Goal: Task Accomplishment & Management: Complete application form

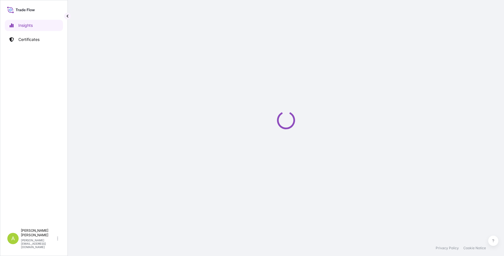
select select "2025"
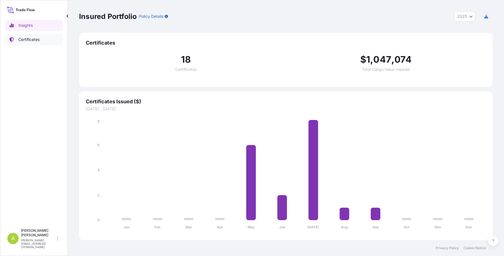
click at [32, 39] on p "Certificates" at bounding box center [28, 40] width 21 height 6
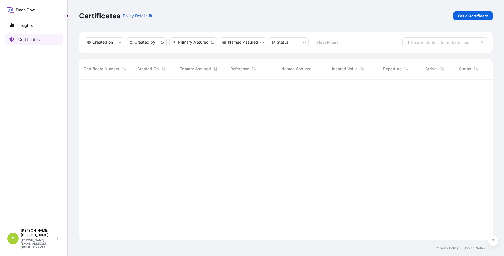
scroll to position [160, 409]
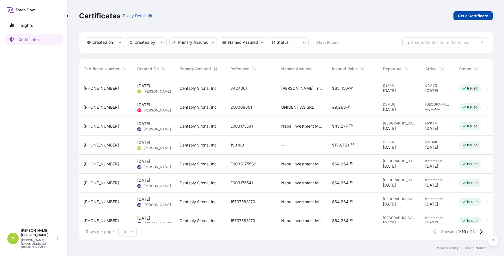
click at [468, 16] on p "Get a Certificate" at bounding box center [473, 16] width 30 height 6
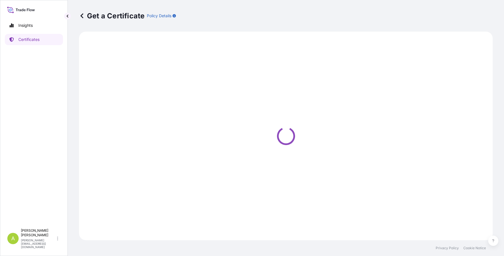
select select "Barge"
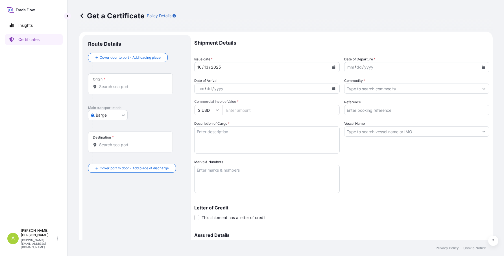
click at [332, 67] on icon "Calendar" at bounding box center [333, 66] width 3 height 3
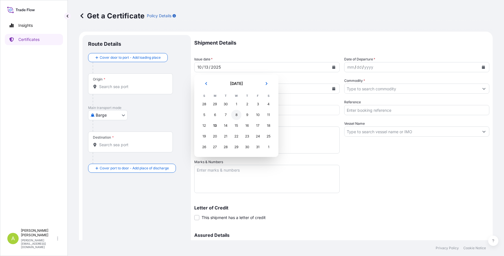
click at [234, 114] on div "8" at bounding box center [236, 115] width 10 height 10
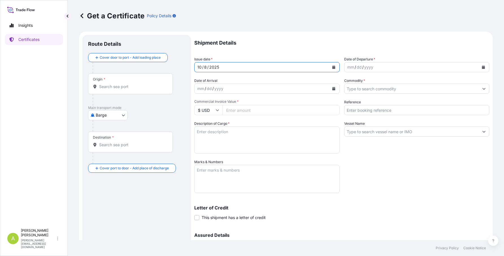
click at [482, 67] on icon "Calendar" at bounding box center [483, 66] width 3 height 3
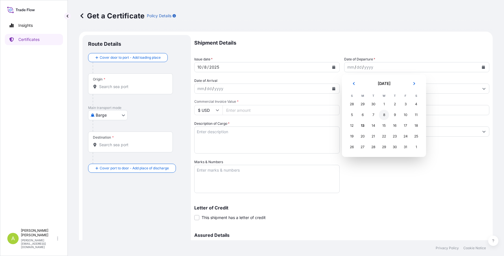
click at [384, 114] on div "8" at bounding box center [384, 115] width 10 height 10
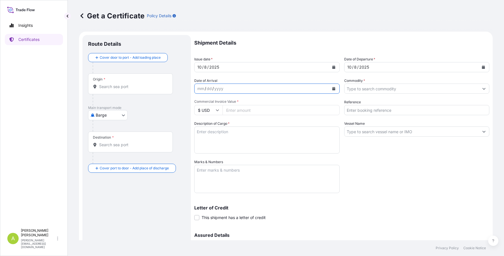
click at [333, 89] on button "Calendar" at bounding box center [333, 88] width 9 height 9
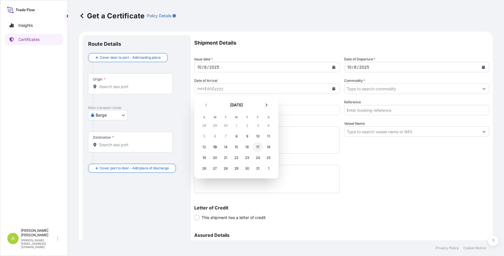
click at [258, 147] on div "17" at bounding box center [258, 147] width 10 height 10
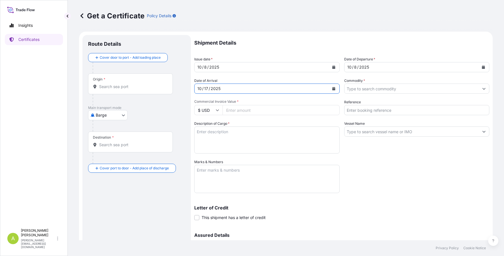
click at [372, 88] on input "Commodity *" at bounding box center [411, 89] width 135 height 10
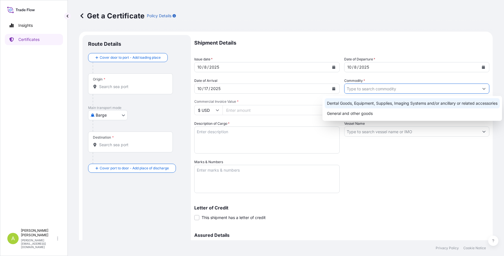
click at [355, 102] on div "Dental Goods, Equipment, Supplies, Imaging Systems and/or ancillary or related …" at bounding box center [412, 103] width 175 height 10
type input "Dental Goods, Equipment, Supplies, Imaging Systems and/or ancillary or related …"
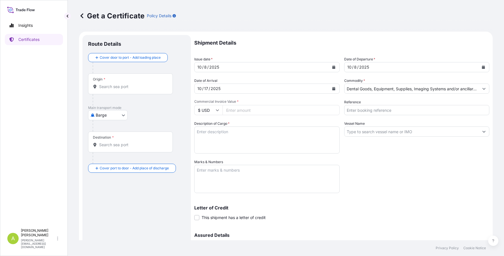
click at [247, 108] on input "Commercial Invoice Value *" at bounding box center [280, 110] width 117 height 10
type input "320333"
click at [352, 112] on input "Reference" at bounding box center [416, 110] width 145 height 10
type input "3423388"
click at [275, 128] on textarea "Description of Cargo *" at bounding box center [266, 139] width 145 height 27
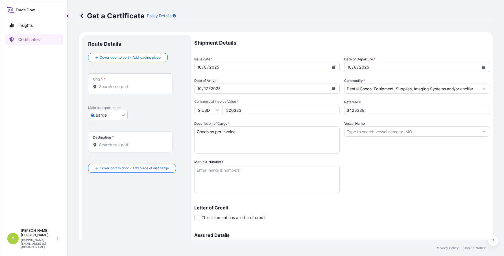
click at [290, 136] on textarea "Goods as per invoice" at bounding box center [266, 139] width 145 height 27
type textarea "Goods as per invoice 93799101 dd. [DATE]"
click at [221, 172] on textarea "Marks & Numbers" at bounding box center [266, 179] width 145 height 28
paste textarea "CHK-COM-2025-0703 --------------------------- [GEOGRAPHIC_DATA] [GEOGRAPHIC_DAT…"
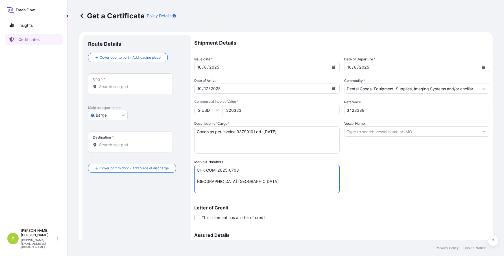
type textarea "CHK-COM-2025-0703 --------------------------- [GEOGRAPHIC_DATA] [GEOGRAPHIC_DAT…"
drag, startPoint x: 347, startPoint y: 127, endPoint x: 349, endPoint y: 131, distance: 4.7
click at [347, 128] on input "Vessel Name" at bounding box center [411, 131] width 135 height 10
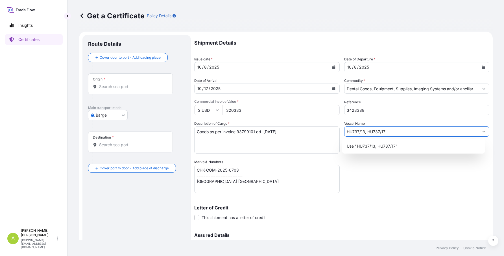
type input "HU737/13, HU737/17"
click at [385, 172] on div "Shipment Details Issue date * [DATE] Date of Departure * [DATE] Date of Arrival…" at bounding box center [341, 159] width 295 height 248
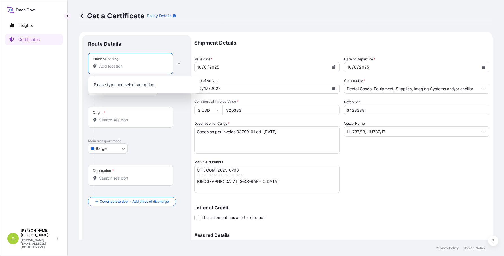
click at [121, 66] on input "Place of loading" at bounding box center [132, 67] width 67 height 6
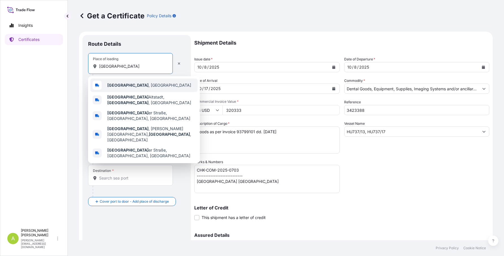
click at [127, 84] on span "[GEOGRAPHIC_DATA] , [GEOGRAPHIC_DATA]" at bounding box center [149, 85] width 84 height 6
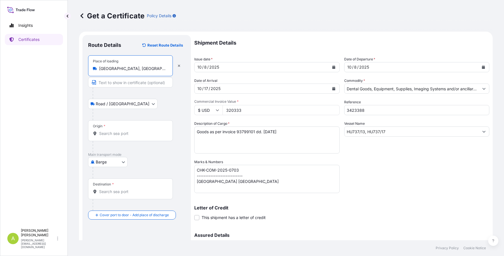
type input "[GEOGRAPHIC_DATA], [GEOGRAPHIC_DATA]"
click at [121, 136] on input "Origin *" at bounding box center [132, 134] width 67 height 6
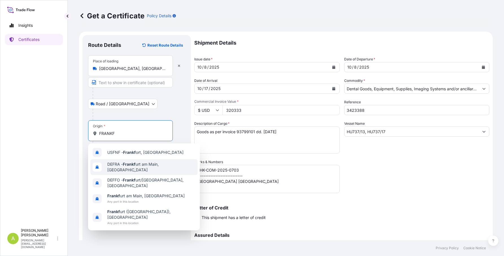
click at [139, 165] on span "DEFRA - Frankf urt am [GEOGRAPHIC_DATA], [GEOGRAPHIC_DATA]" at bounding box center [151, 166] width 88 height 11
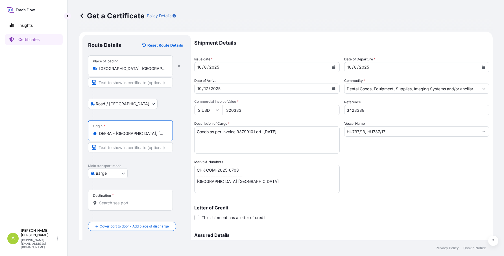
type input "DEFRA - [GEOGRAPHIC_DATA], [GEOGRAPHIC_DATA]"
click at [121, 174] on body "Insights Certificates A [PERSON_NAME] [EMAIL_ADDRESS][PERSON_NAME][DOMAIN_NAME]…" at bounding box center [252, 128] width 504 height 256
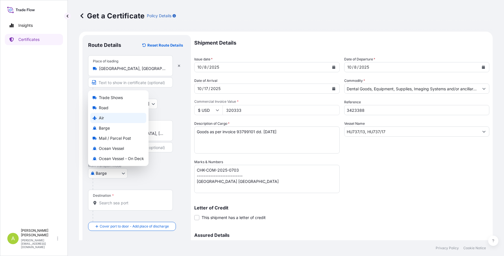
click at [105, 118] on div "Air" at bounding box center [118, 118] width 56 height 10
select select "Air"
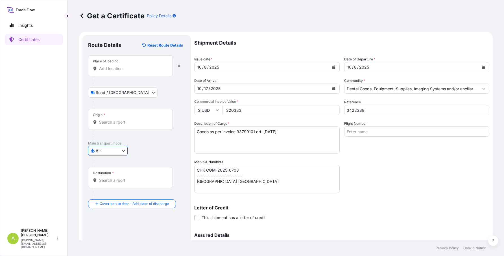
click at [126, 181] on input "Destination *" at bounding box center [132, 181] width 67 height 6
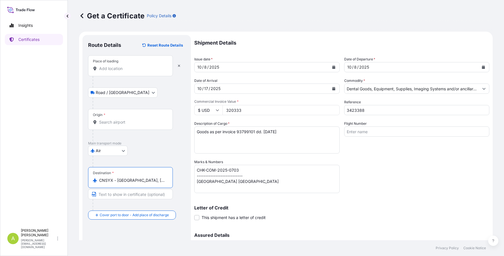
type input "CNSYX - [GEOGRAPHIC_DATA], [GEOGRAPHIC_DATA]"
click at [362, 131] on input "Flight Number" at bounding box center [416, 131] width 145 height 10
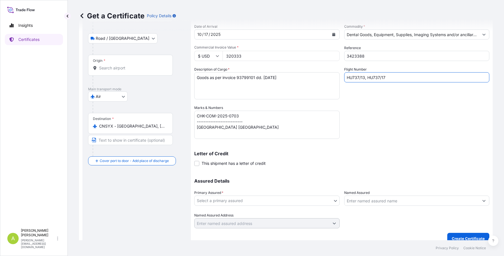
scroll to position [62, 0]
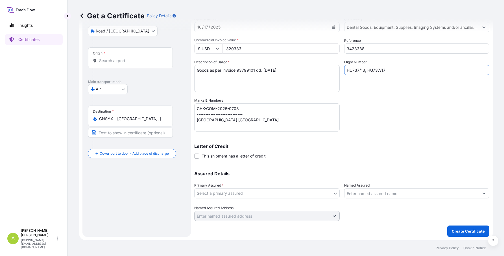
type input "HU737/13, HU737/17"
click at [209, 194] on body "Insights Certificates A [PERSON_NAME] [EMAIL_ADDRESS][PERSON_NAME][DOMAIN_NAME]…" at bounding box center [252, 128] width 504 height 256
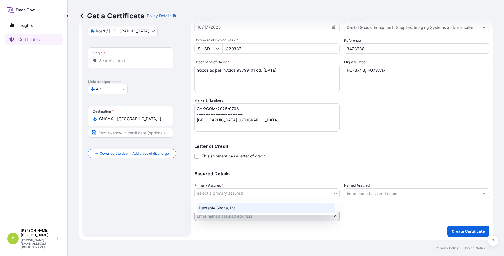
click at [218, 210] on div "Dentsply Sirona, Inc." at bounding box center [265, 208] width 139 height 10
select select "31488"
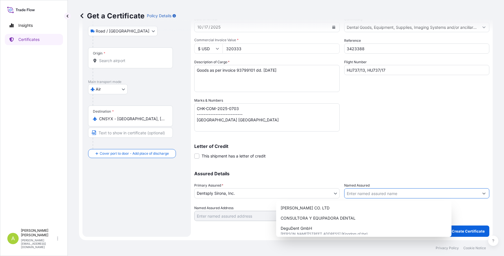
click at [359, 191] on input "Named Assured" at bounding box center [411, 193] width 135 height 10
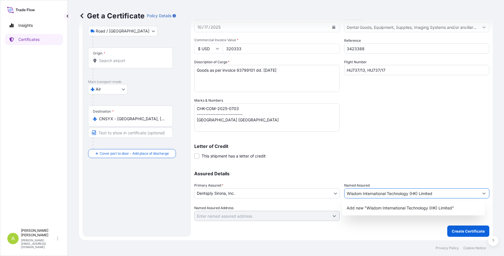
type input "Wisdom International Technology (HK) Limited"
click at [403, 171] on div "Assured Details Primary Assured * Dentsply Sirona, Inc. Dentsply Sirona, Inc. N…" at bounding box center [341, 193] width 295 height 56
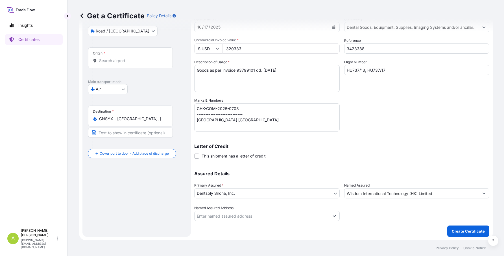
click at [271, 215] on input "Named Assured Address" at bounding box center [262, 216] width 135 height 10
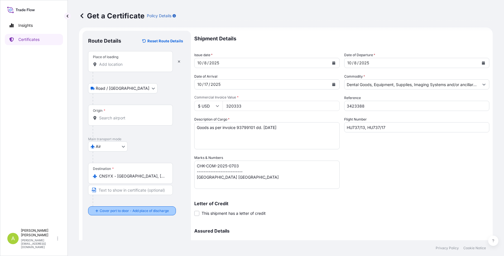
scroll to position [0, 0]
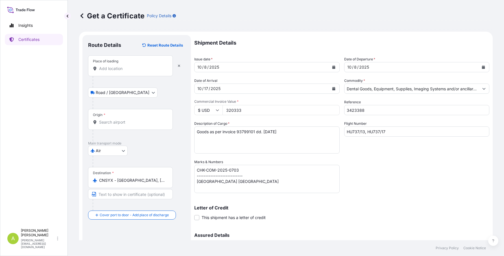
type input "[STREET_ADDRESS]"
click at [112, 123] on input "Origin *" at bounding box center [132, 122] width 67 height 6
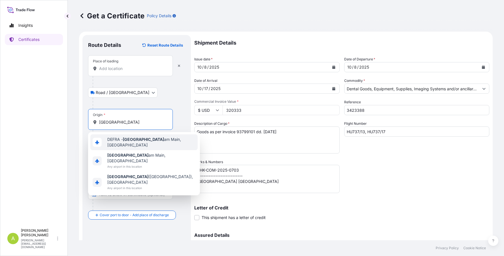
click at [109, 143] on span "DEFRA - [GEOGRAPHIC_DATA], [GEOGRAPHIC_DATA]" at bounding box center [151, 142] width 88 height 11
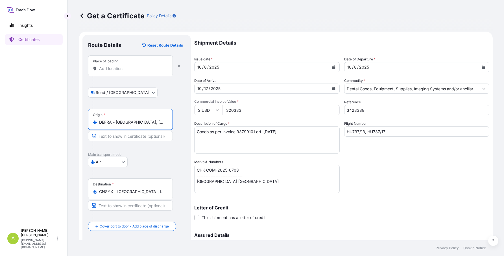
type input "DEFRA - [GEOGRAPHIC_DATA], [GEOGRAPHIC_DATA]"
click at [115, 71] on input "Place of loading" at bounding box center [132, 69] width 67 height 6
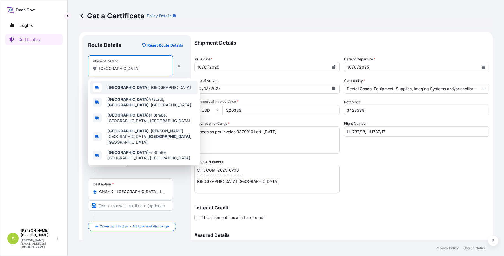
click at [127, 87] on span "[GEOGRAPHIC_DATA] , [GEOGRAPHIC_DATA]" at bounding box center [149, 88] width 84 height 6
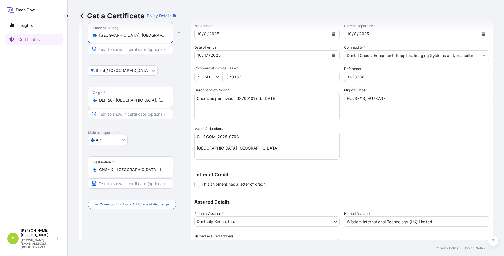
scroll to position [62, 0]
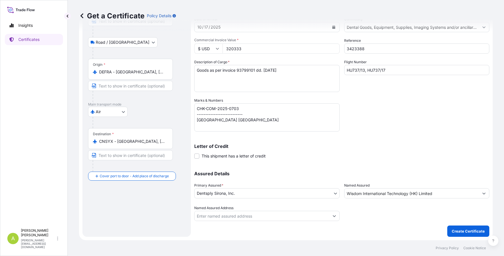
type input "[GEOGRAPHIC_DATA], [GEOGRAPHIC_DATA]"
click at [335, 218] on button "Show suggestions" at bounding box center [334, 216] width 10 height 10
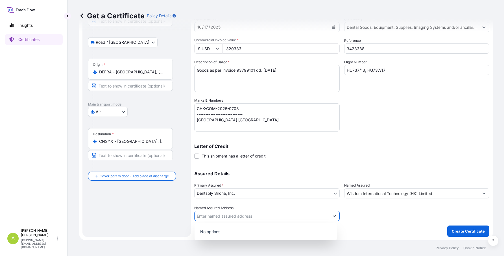
click at [333, 215] on icon "Show suggestions" at bounding box center [334, 215] width 3 height 3
click at [295, 215] on input "Named Assured Address" at bounding box center [262, 216] width 135 height 10
type input "[STREET_ADDRESS]"
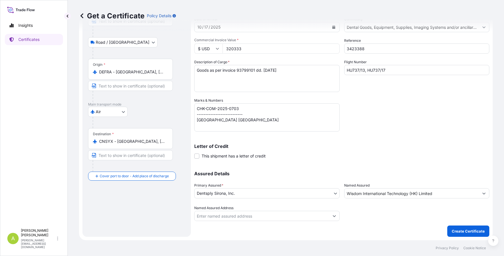
click at [419, 151] on div "Letter of Credit This shipment has a letter of credit Letter of credit * Letter…" at bounding box center [341, 151] width 295 height 15
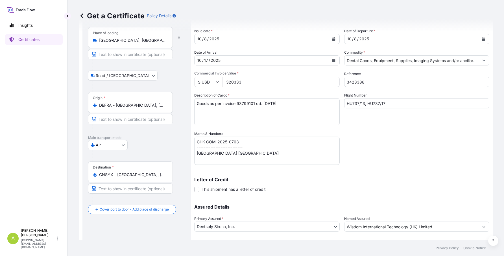
scroll to position [56, 0]
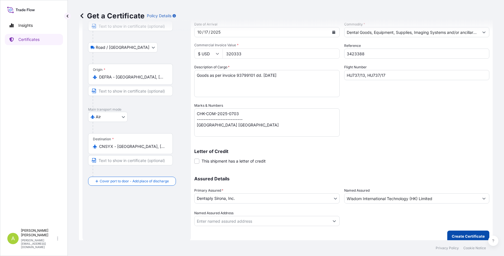
click at [458, 234] on p "Create Certificate" at bounding box center [468, 236] width 33 height 6
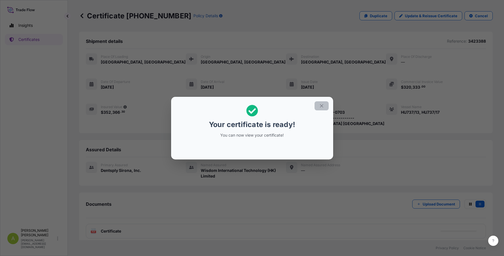
click at [323, 106] on icon "button" at bounding box center [321, 105] width 5 height 5
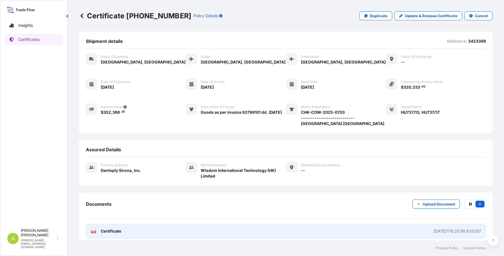
click at [117, 232] on span "Certificate" at bounding box center [111, 231] width 20 height 6
